Goal: Information Seeking & Learning: Check status

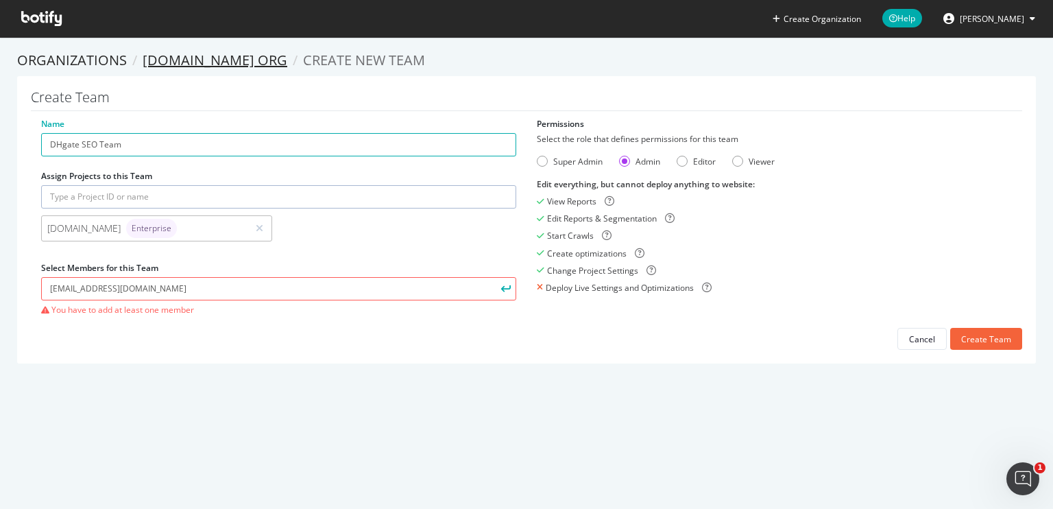
click at [184, 56] on link "[DOMAIN_NAME] org" at bounding box center [215, 60] width 145 height 19
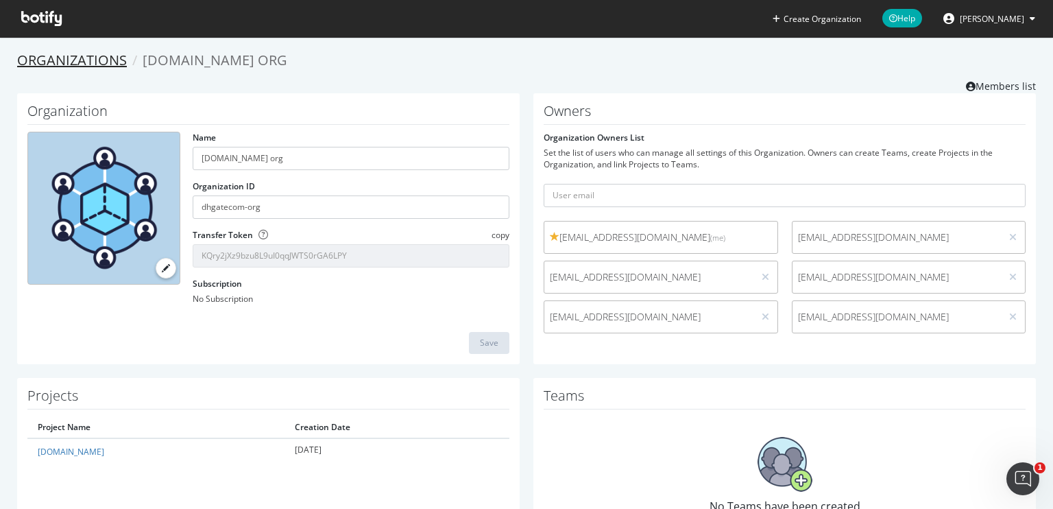
click at [88, 62] on link "Organizations" at bounding box center [72, 60] width 110 height 19
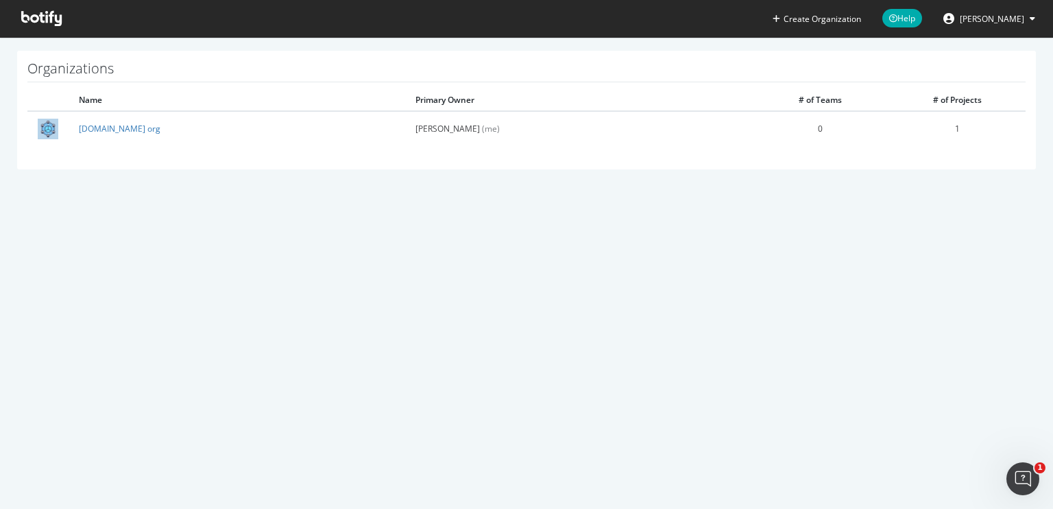
click at [51, 14] on icon at bounding box center [41, 18] width 40 height 15
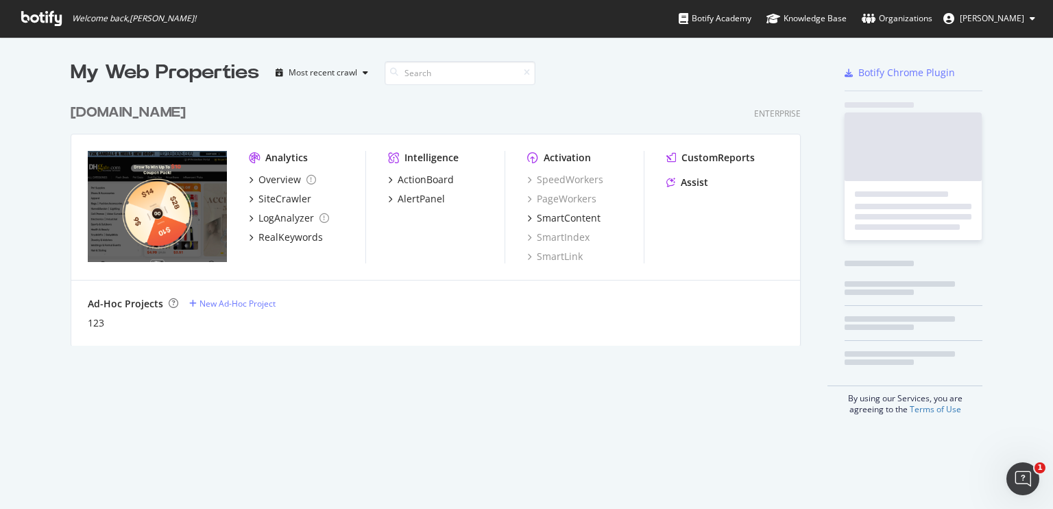
scroll to position [248, 731]
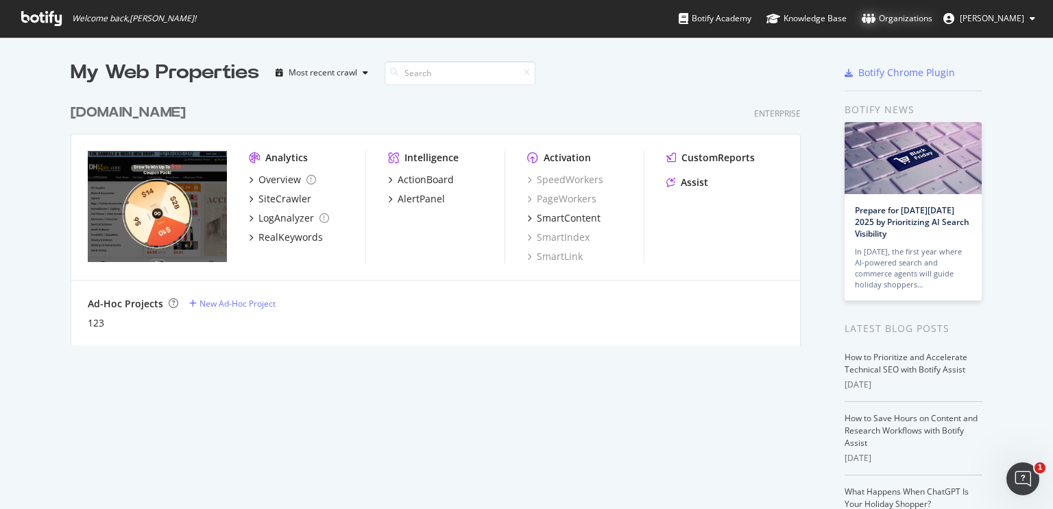
click at [908, 18] on div "Organizations" at bounding box center [897, 19] width 71 height 14
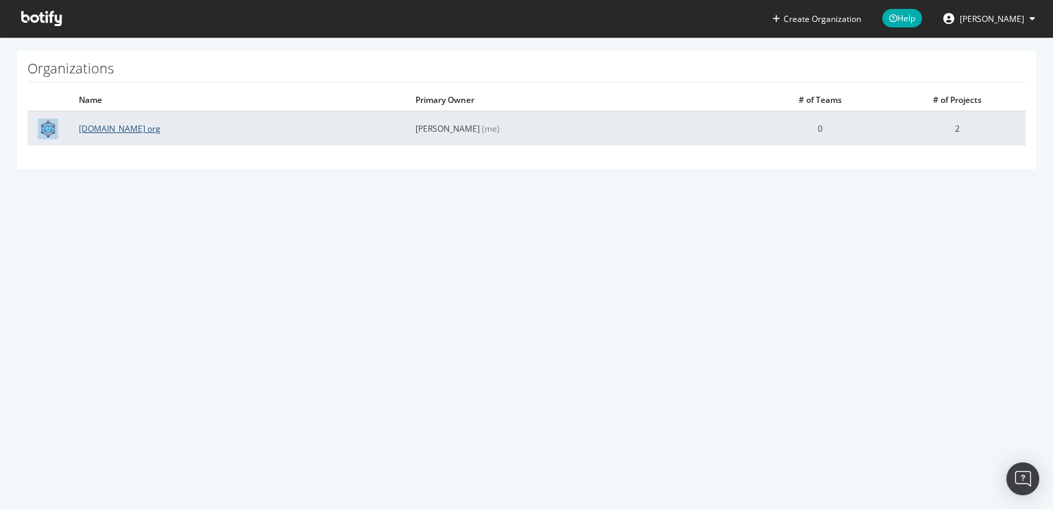
click at [93, 125] on link "[DOMAIN_NAME] org" at bounding box center [120, 129] width 82 height 12
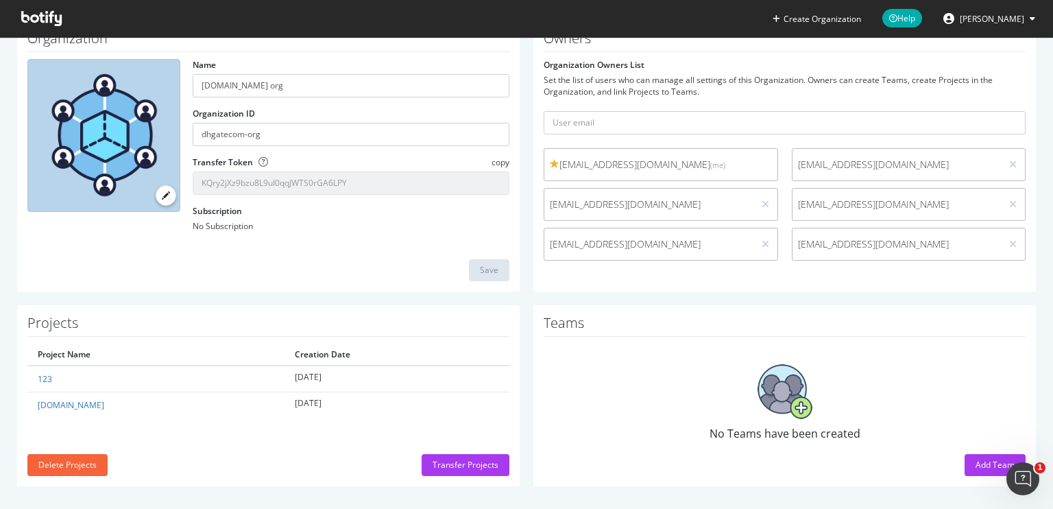
scroll to position [77, 0]
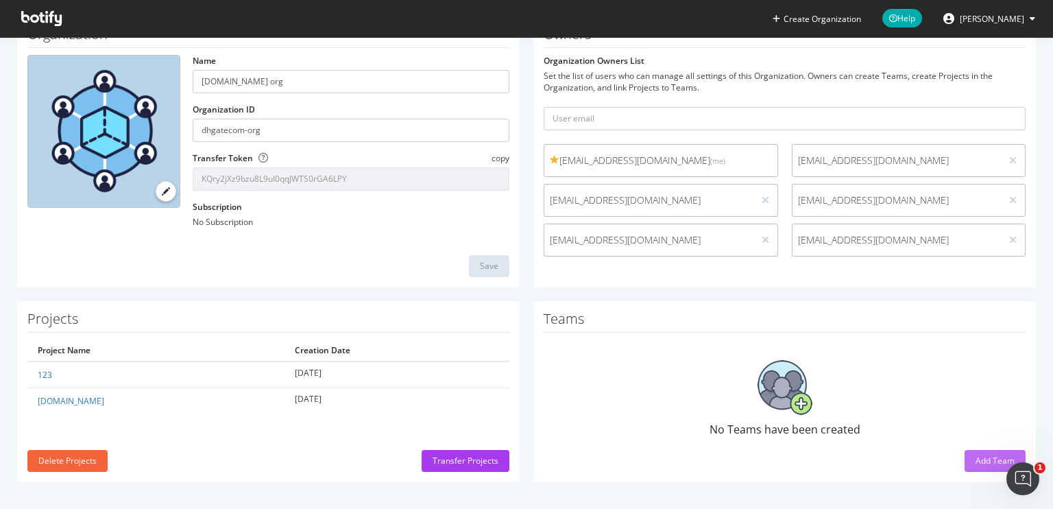
click at [976, 457] on div "Add Team" at bounding box center [995, 461] width 39 height 12
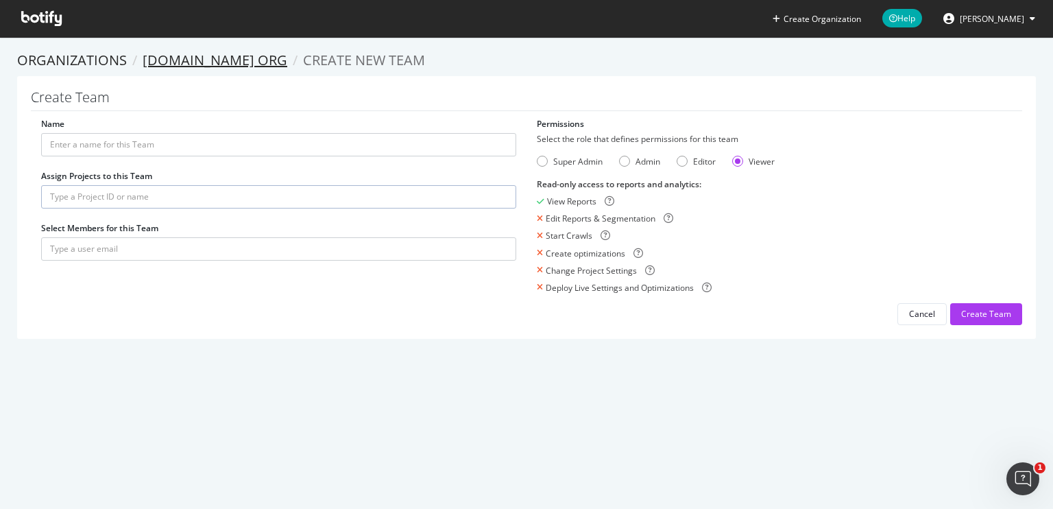
click at [202, 67] on link "[DOMAIN_NAME] org" at bounding box center [215, 60] width 145 height 19
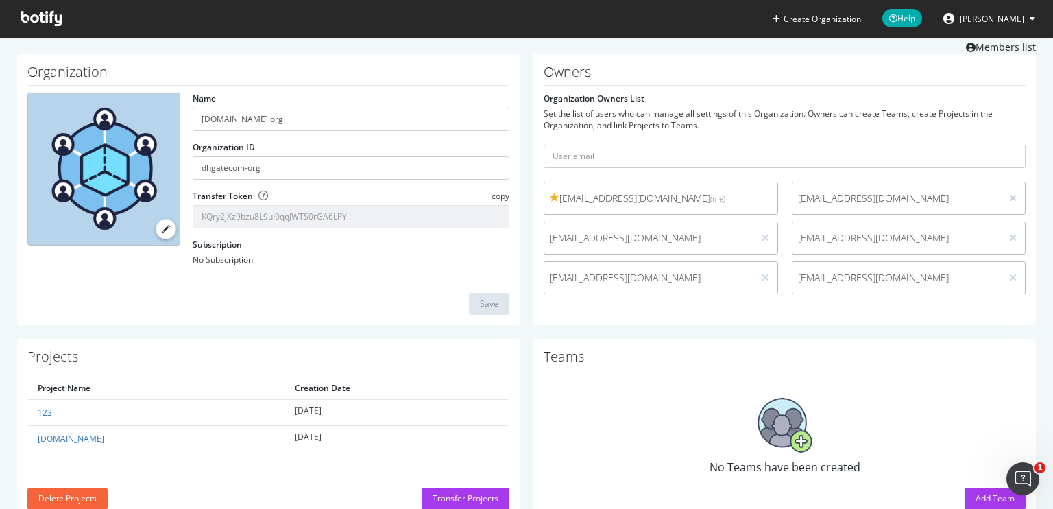
scroll to position [77, 0]
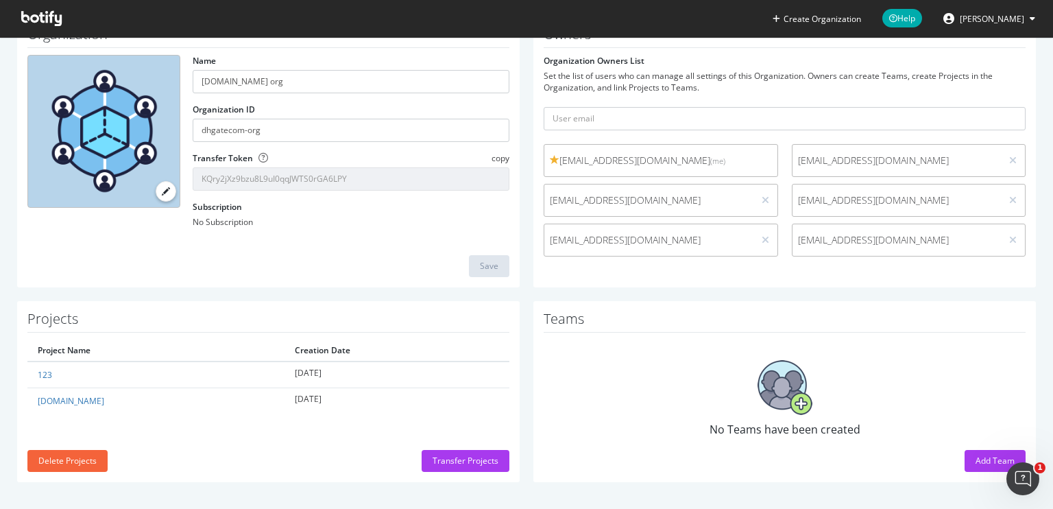
click at [38, 22] on icon at bounding box center [41, 18] width 40 height 15
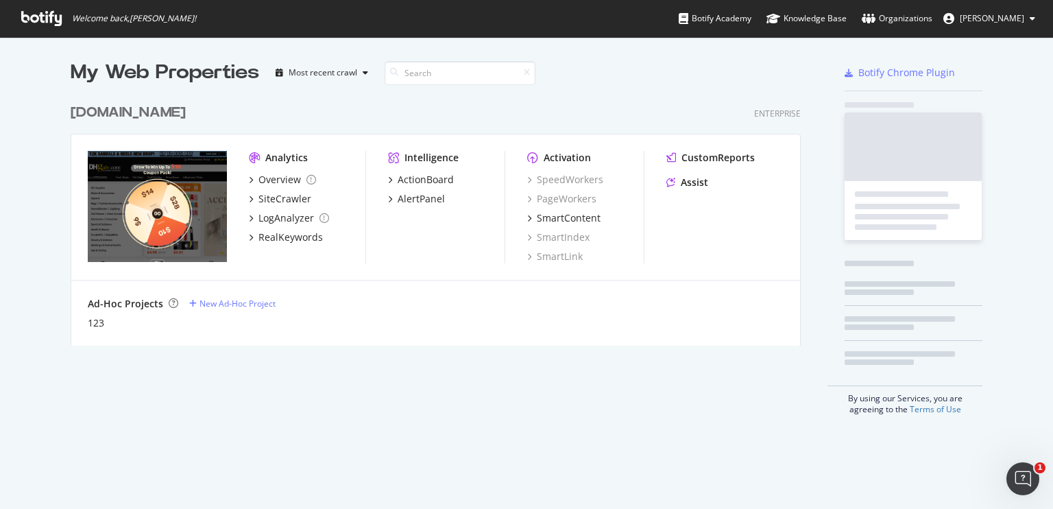
scroll to position [248, 731]
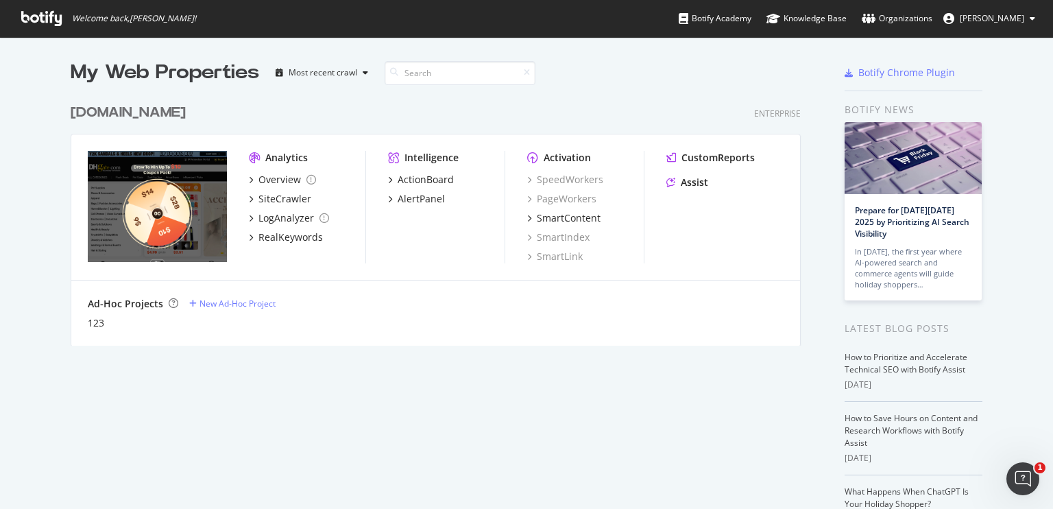
drag, startPoint x: 82, startPoint y: 414, endPoint x: 125, endPoint y: 368, distance: 63.6
click at [82, 413] on div "My Web Properties Most recent crawl dhgate.com Enterprise Analytics Overview Si…" at bounding box center [450, 354] width 758 height 590
click at [258, 180] on div "Overview" at bounding box center [279, 180] width 43 height 14
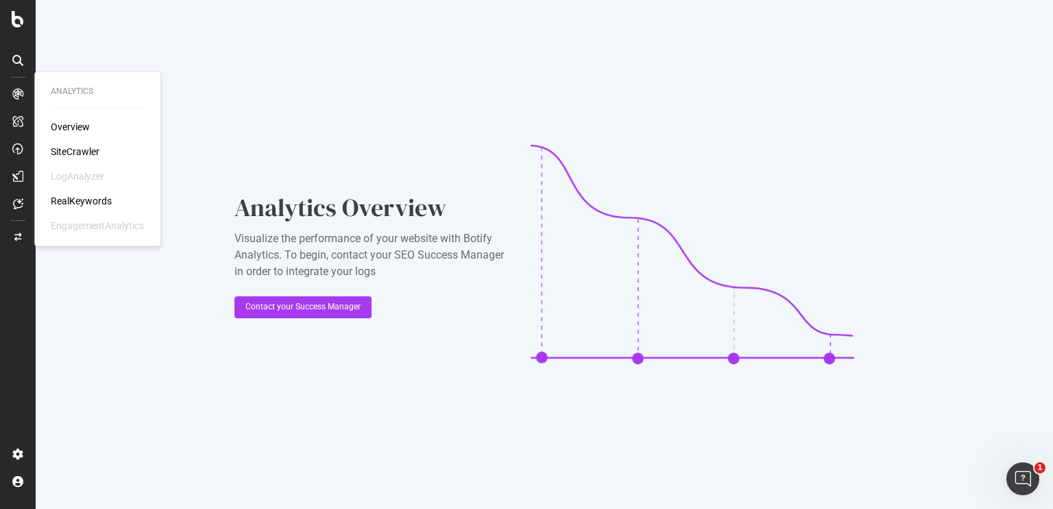
click at [73, 150] on div "SiteCrawler" at bounding box center [75, 152] width 49 height 14
